Goal: Task Accomplishment & Management: Use online tool/utility

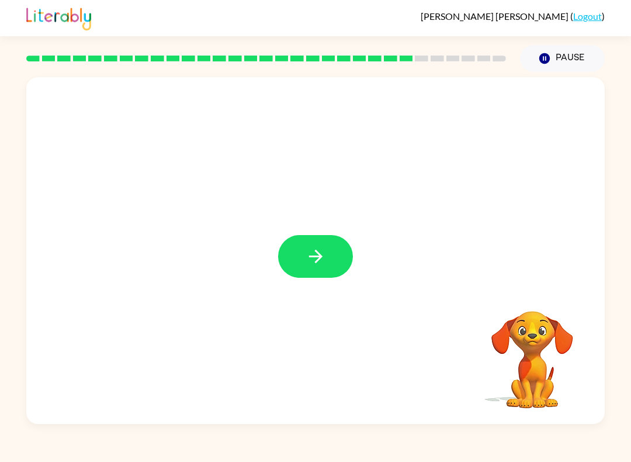
click at [336, 255] on button "button" at bounding box center [315, 256] width 75 height 43
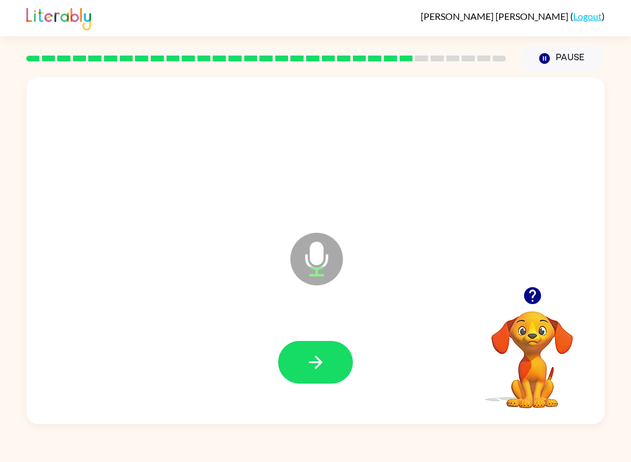
click at [360, 351] on div at bounding box center [315, 362] width 555 height 100
click at [340, 355] on button "button" at bounding box center [315, 362] width 75 height 43
click at [543, 329] on video "Your browser must support playing .mp4 files to use Literably. Please try using…" at bounding box center [532, 351] width 117 height 117
click at [531, 301] on icon "button" at bounding box center [532, 295] width 17 height 17
click at [323, 361] on icon "button" at bounding box center [316, 362] width 20 height 20
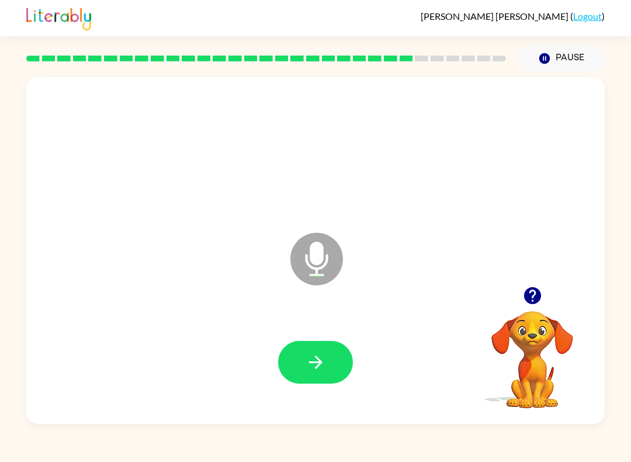
click at [321, 370] on icon "button" at bounding box center [316, 362] width 20 height 20
click at [310, 361] on icon "button" at bounding box center [316, 362] width 20 height 20
click at [533, 289] on icon "button" at bounding box center [532, 295] width 17 height 17
click at [350, 353] on button "button" at bounding box center [315, 362] width 75 height 43
click at [316, 360] on icon "button" at bounding box center [316, 362] width 20 height 20
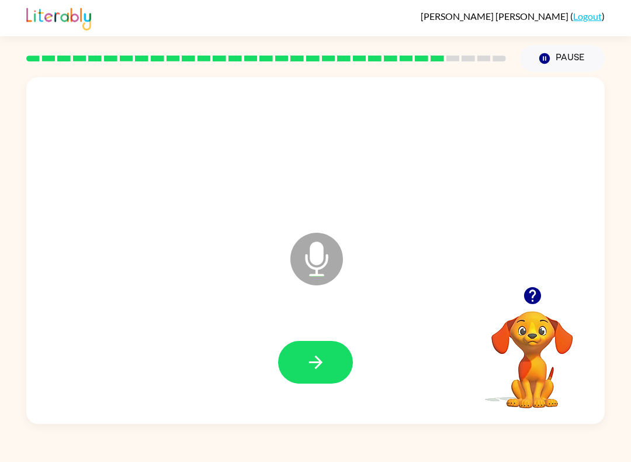
click at [531, 334] on video "Your browser must support playing .mp4 files to use Literably. Please try using…" at bounding box center [532, 351] width 117 height 117
click at [519, 331] on video "Your browser must support playing .mp4 files to use Literably. Please try using…" at bounding box center [532, 351] width 117 height 117
click at [525, 307] on button "button" at bounding box center [533, 296] width 30 height 30
click at [533, 303] on video "Your browser must support playing .mp4 files to use Literably. Please try using…" at bounding box center [532, 351] width 117 height 117
click at [332, 374] on button "button" at bounding box center [315, 362] width 75 height 43
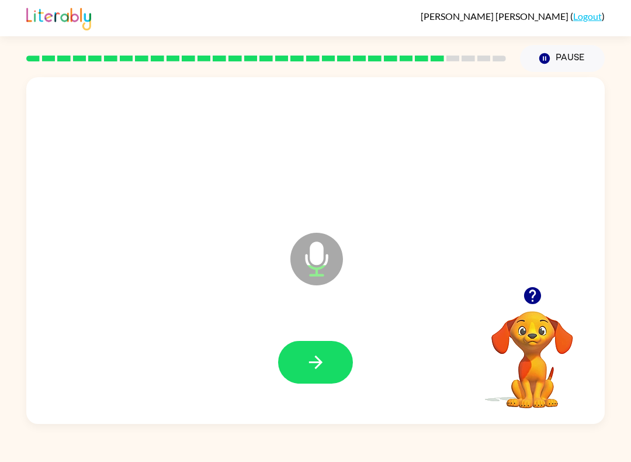
click at [362, 366] on div at bounding box center [315, 362] width 555 height 100
click at [314, 351] on button "button" at bounding box center [315, 362] width 75 height 43
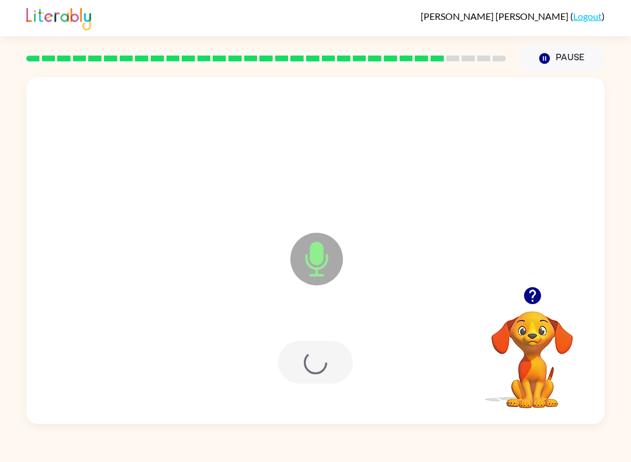
click at [336, 365] on div at bounding box center [315, 362] width 75 height 43
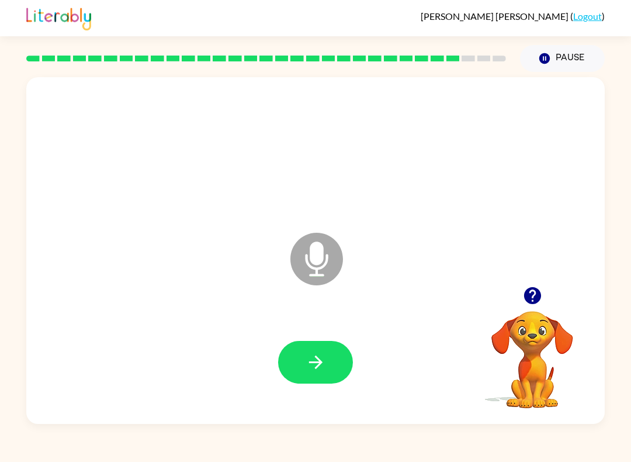
click at [537, 305] on icon "button" at bounding box center [533, 295] width 20 height 20
click at [344, 370] on button "button" at bounding box center [315, 362] width 75 height 43
click at [328, 355] on button "button" at bounding box center [315, 362] width 75 height 43
click at [338, 353] on button "button" at bounding box center [315, 362] width 75 height 43
click at [334, 352] on button "button" at bounding box center [315, 362] width 75 height 43
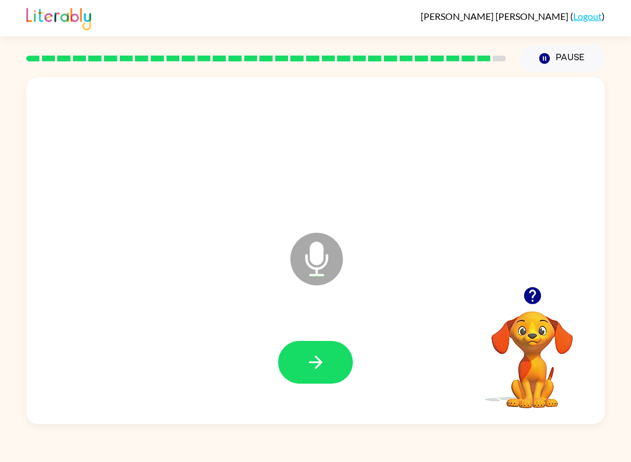
click at [314, 371] on icon "button" at bounding box center [316, 362] width 20 height 20
click at [301, 346] on button "button" at bounding box center [315, 362] width 75 height 43
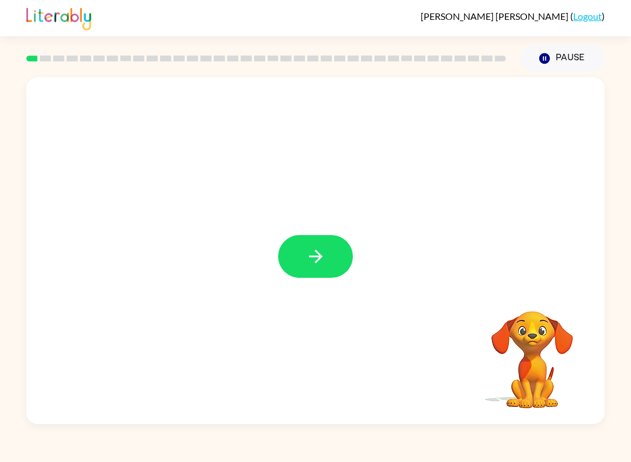
click at [351, 247] on button "button" at bounding box center [315, 256] width 75 height 43
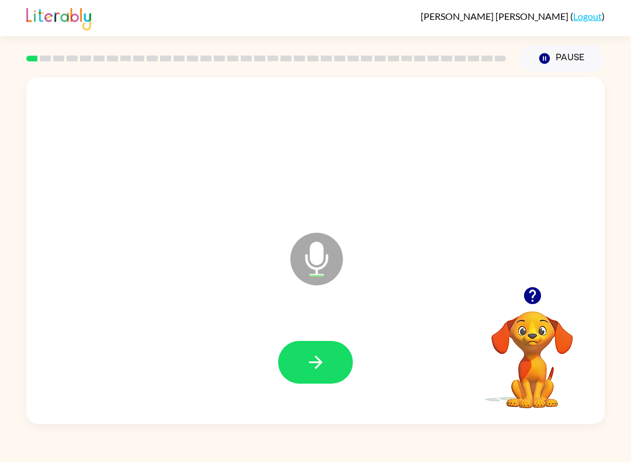
click at [318, 375] on button "button" at bounding box center [315, 362] width 75 height 43
click at [316, 353] on icon "button" at bounding box center [316, 362] width 20 height 20
click at [325, 358] on icon "button" at bounding box center [316, 362] width 20 height 20
click at [336, 346] on button "button" at bounding box center [315, 362] width 75 height 43
click at [297, 368] on button "button" at bounding box center [315, 362] width 75 height 43
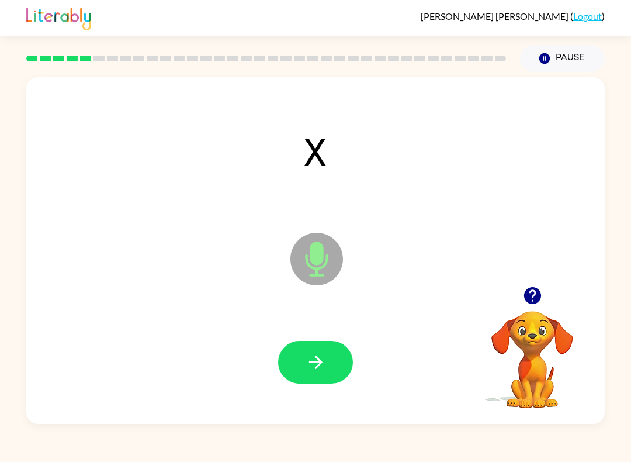
click at [334, 364] on button "button" at bounding box center [315, 362] width 75 height 43
click at [314, 367] on icon "button" at bounding box center [316, 362] width 20 height 20
click at [319, 352] on button "button" at bounding box center [315, 362] width 75 height 43
click at [333, 358] on button "button" at bounding box center [315, 362] width 75 height 43
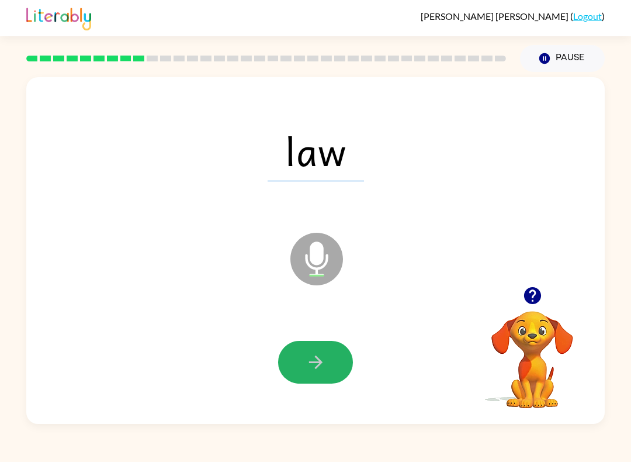
click at [326, 360] on button "button" at bounding box center [315, 362] width 75 height 43
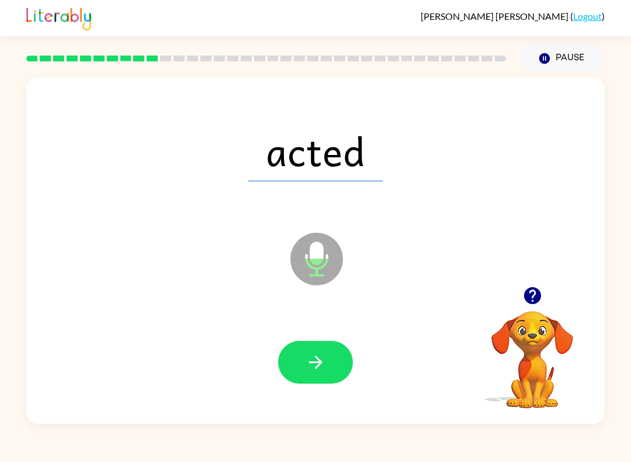
click at [329, 361] on button "button" at bounding box center [315, 362] width 75 height 43
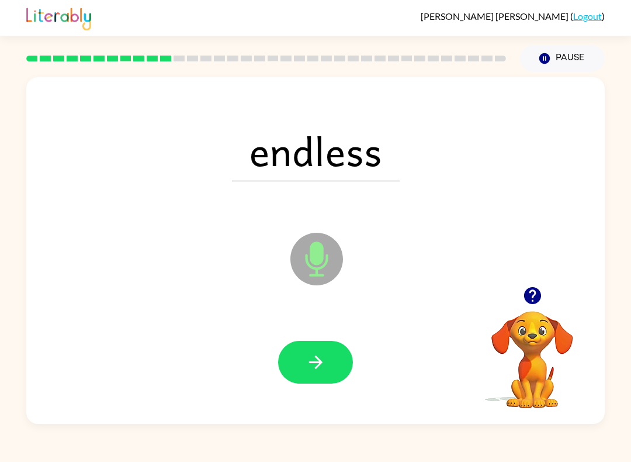
click at [322, 358] on icon "button" at bounding box center [316, 362] width 20 height 20
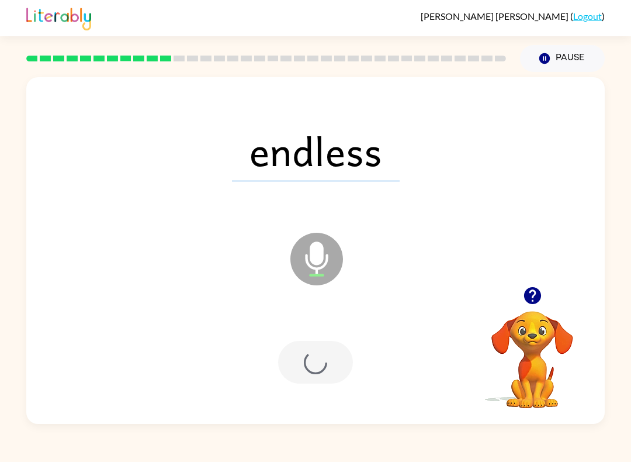
click at [603, 80] on div "endless Microphone The Microphone is here when it is your turn to talk" at bounding box center [315, 250] width 579 height 347
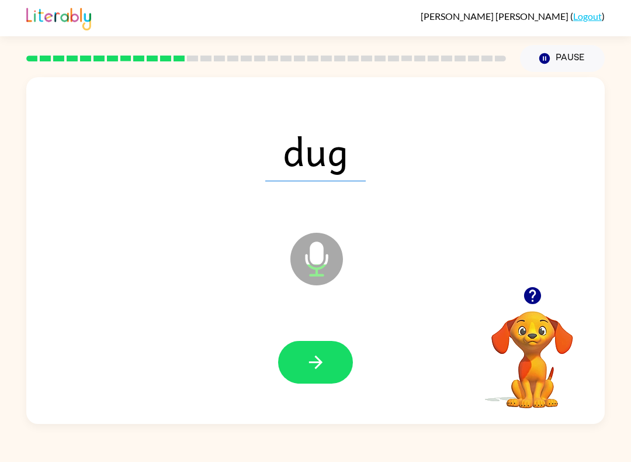
click at [532, 56] on button "Pause Pause" at bounding box center [562, 58] width 85 height 27
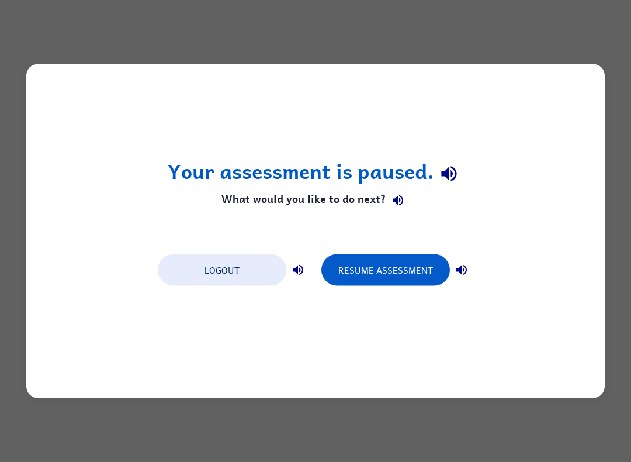
click at [408, 261] on button "Resume Assessment" at bounding box center [386, 270] width 129 height 32
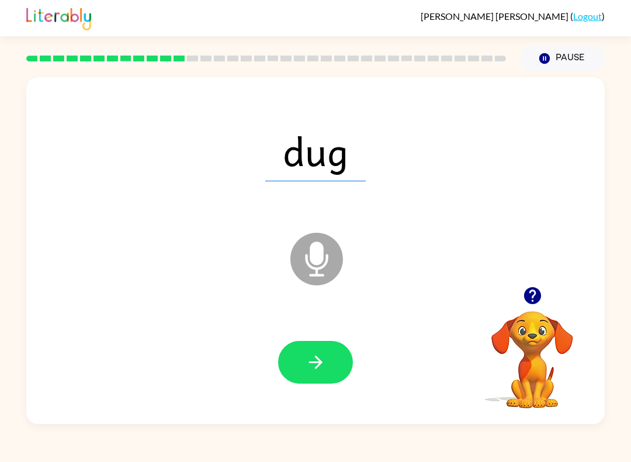
click at [326, 365] on icon "button" at bounding box center [316, 362] width 20 height 20
click at [329, 353] on button "button" at bounding box center [315, 362] width 75 height 43
click at [314, 372] on icon "button" at bounding box center [316, 362] width 20 height 20
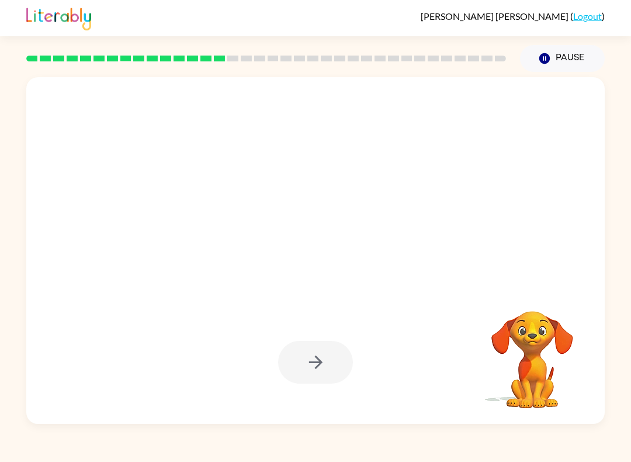
click at [572, 62] on button "Pause Pause" at bounding box center [562, 58] width 85 height 27
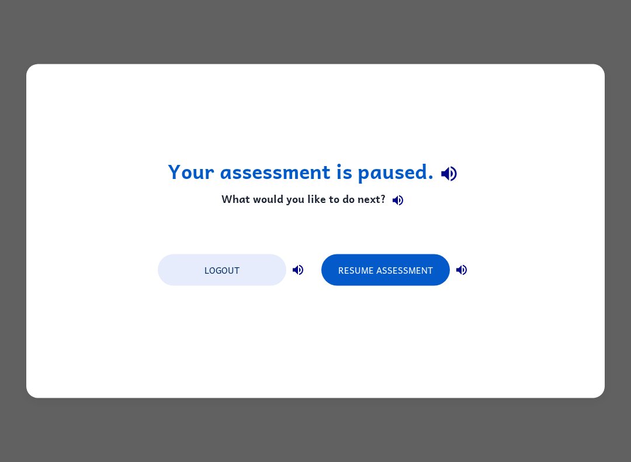
click at [403, 272] on button "Resume Assessment" at bounding box center [386, 270] width 129 height 32
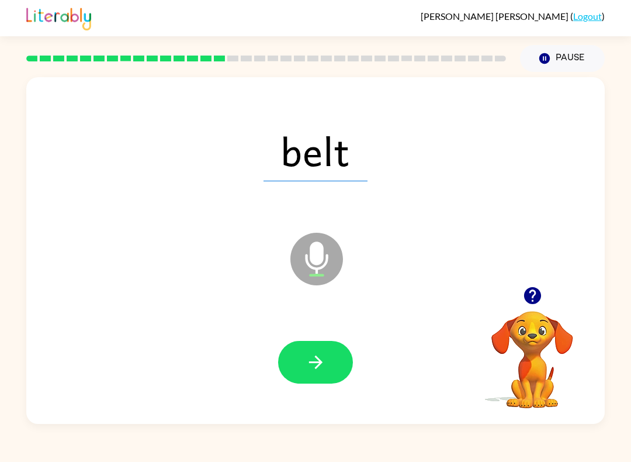
click at [296, 372] on button "button" at bounding box center [315, 362] width 75 height 43
click at [333, 359] on button "button" at bounding box center [315, 362] width 75 height 43
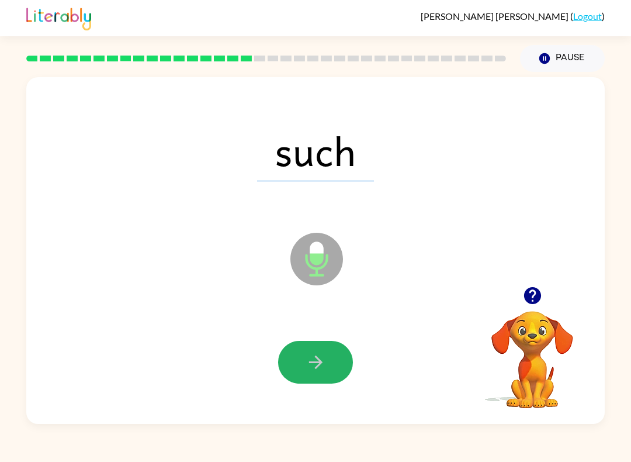
click at [306, 357] on icon "button" at bounding box center [316, 362] width 20 height 20
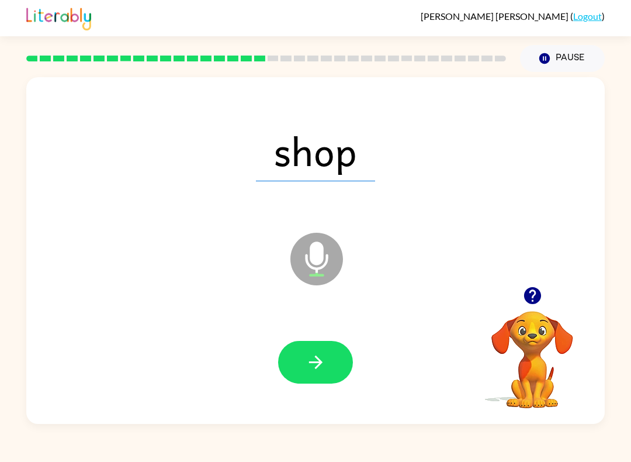
click at [294, 366] on button "button" at bounding box center [315, 362] width 75 height 43
click at [319, 353] on icon "button" at bounding box center [316, 362] width 20 height 20
click at [358, 357] on div at bounding box center [315, 362] width 555 height 100
click at [334, 370] on button "button" at bounding box center [315, 362] width 75 height 43
click at [330, 360] on button "button" at bounding box center [315, 362] width 75 height 43
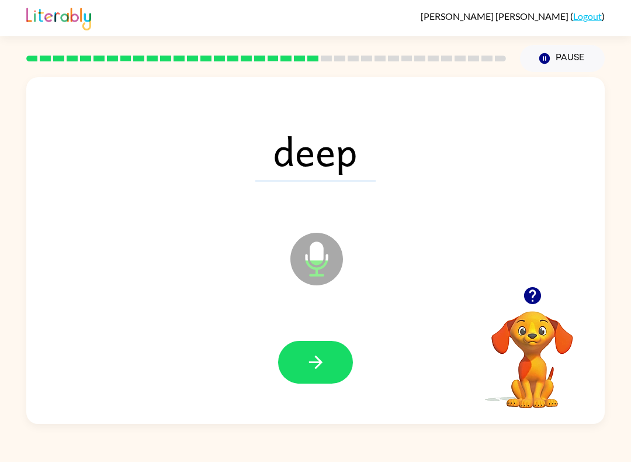
click at [316, 364] on icon "button" at bounding box center [316, 362] width 20 height 20
click at [313, 359] on icon "button" at bounding box center [316, 362] width 20 height 20
click at [318, 353] on icon "button" at bounding box center [316, 362] width 20 height 20
click at [310, 330] on div at bounding box center [315, 362] width 555 height 100
click at [296, 354] on button "button" at bounding box center [315, 362] width 75 height 43
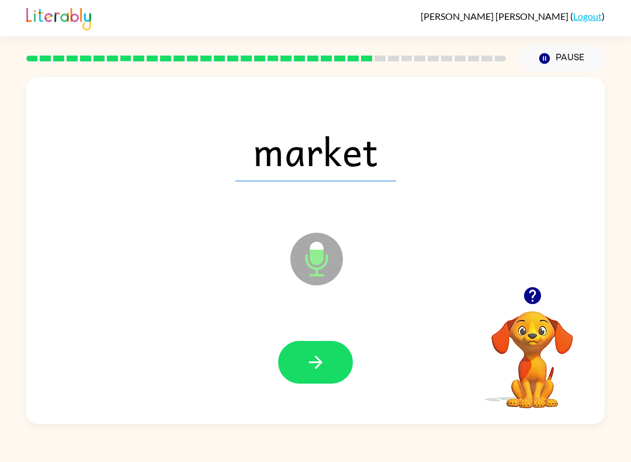
click at [319, 350] on button "button" at bounding box center [315, 362] width 75 height 43
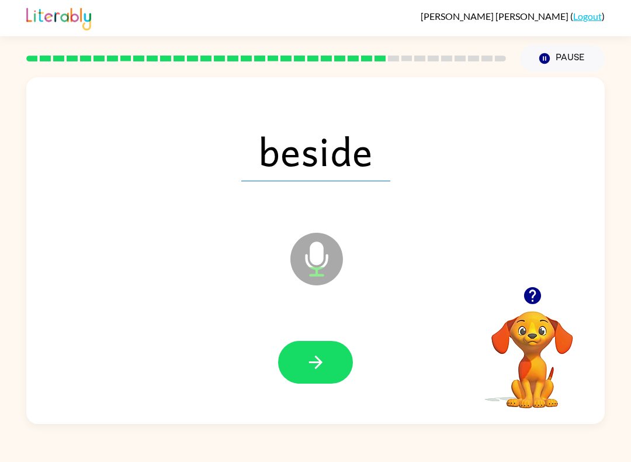
click at [303, 368] on button "button" at bounding box center [315, 362] width 75 height 43
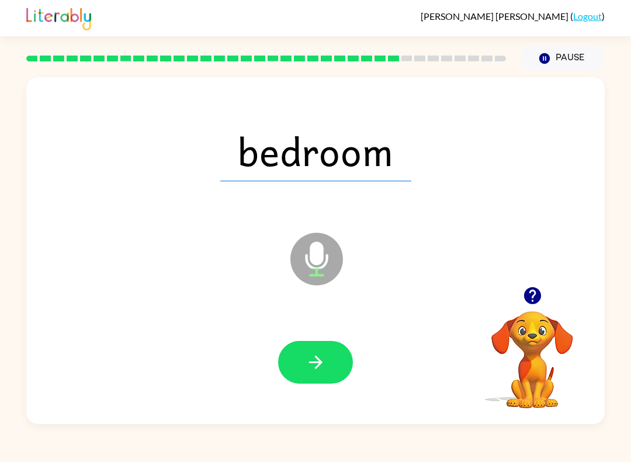
click at [326, 369] on icon "button" at bounding box center [316, 362] width 20 height 20
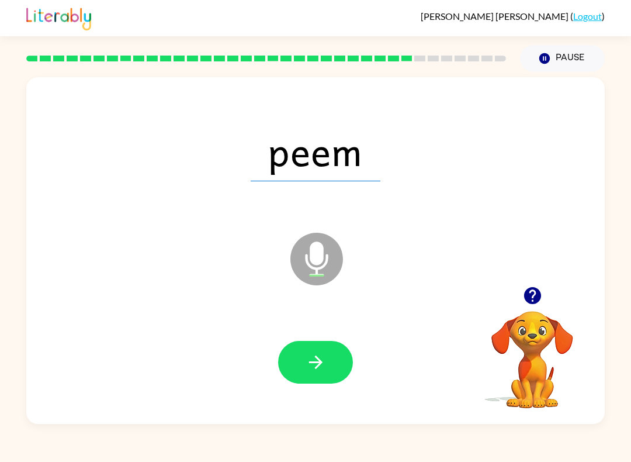
click at [319, 347] on button "button" at bounding box center [315, 362] width 75 height 43
click at [322, 352] on button "button" at bounding box center [315, 362] width 75 height 43
click at [313, 364] on icon "button" at bounding box center [316, 362] width 20 height 20
click at [338, 353] on button "button" at bounding box center [315, 362] width 75 height 43
click at [323, 367] on icon "button" at bounding box center [316, 362] width 20 height 20
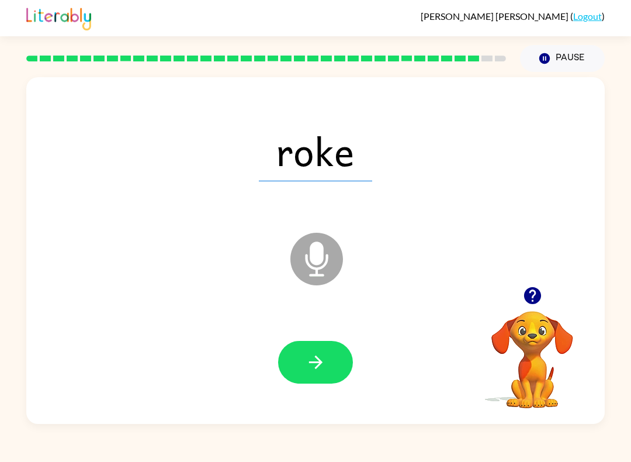
click at [326, 354] on button "button" at bounding box center [315, 362] width 75 height 43
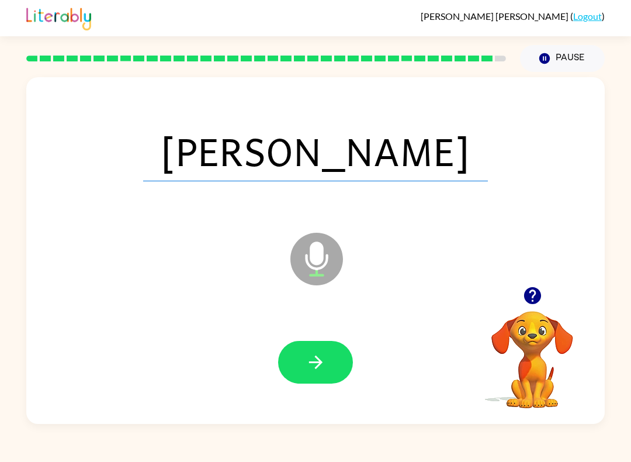
click at [320, 378] on button "button" at bounding box center [315, 362] width 75 height 43
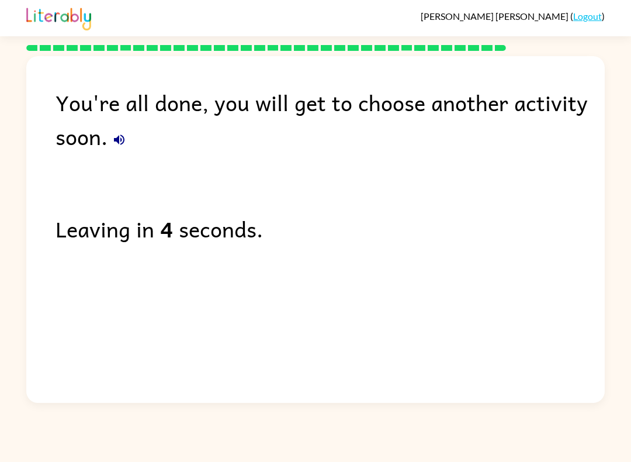
click at [592, 11] on link "Logout" at bounding box center [588, 16] width 29 height 11
